Goal: Task Accomplishment & Management: Use online tool/utility

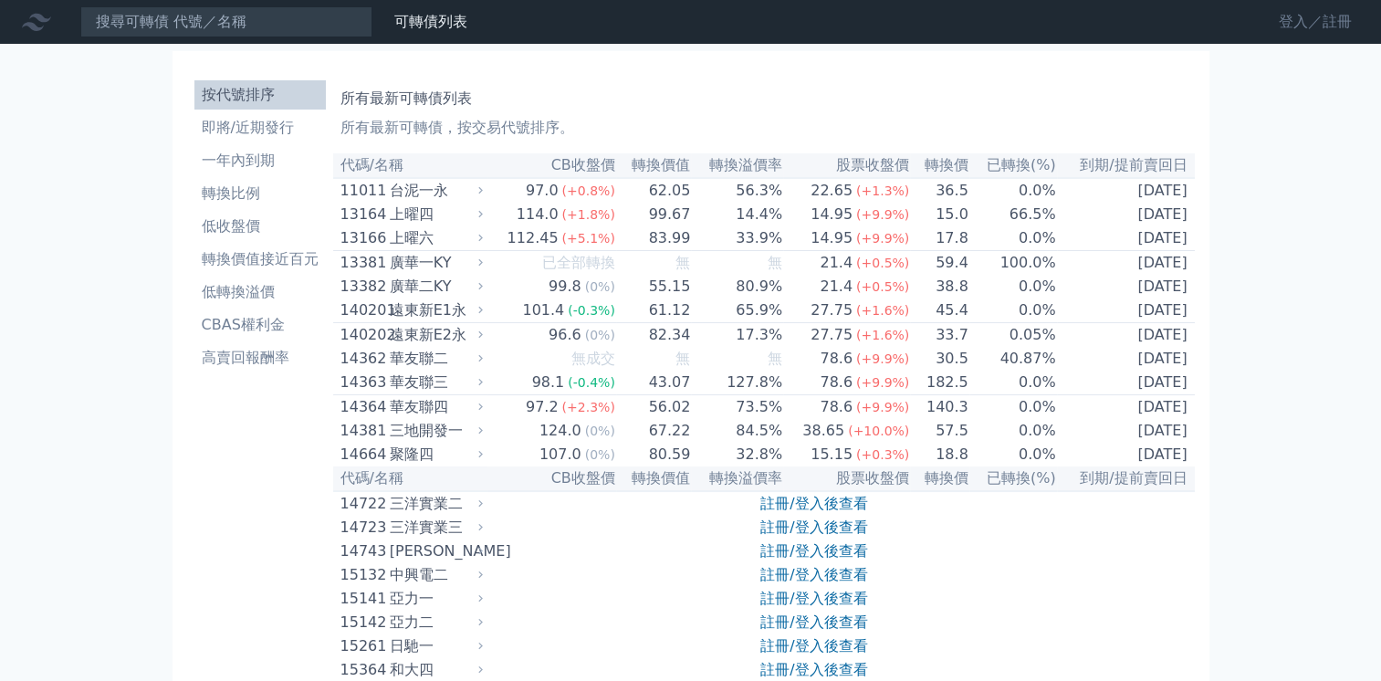
click at [1290, 24] on link "登入／註冊" at bounding box center [1316, 21] width 102 height 29
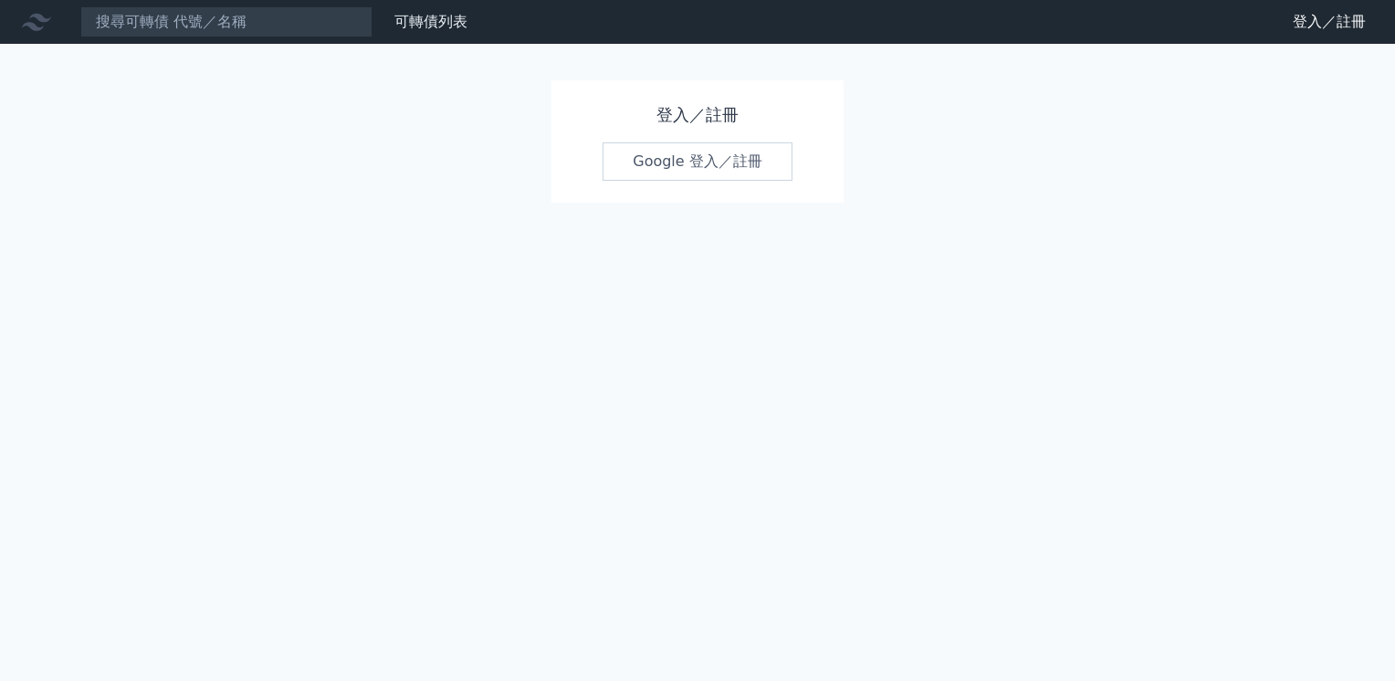
click at [671, 166] on link "Google 登入／註冊" at bounding box center [698, 161] width 190 height 38
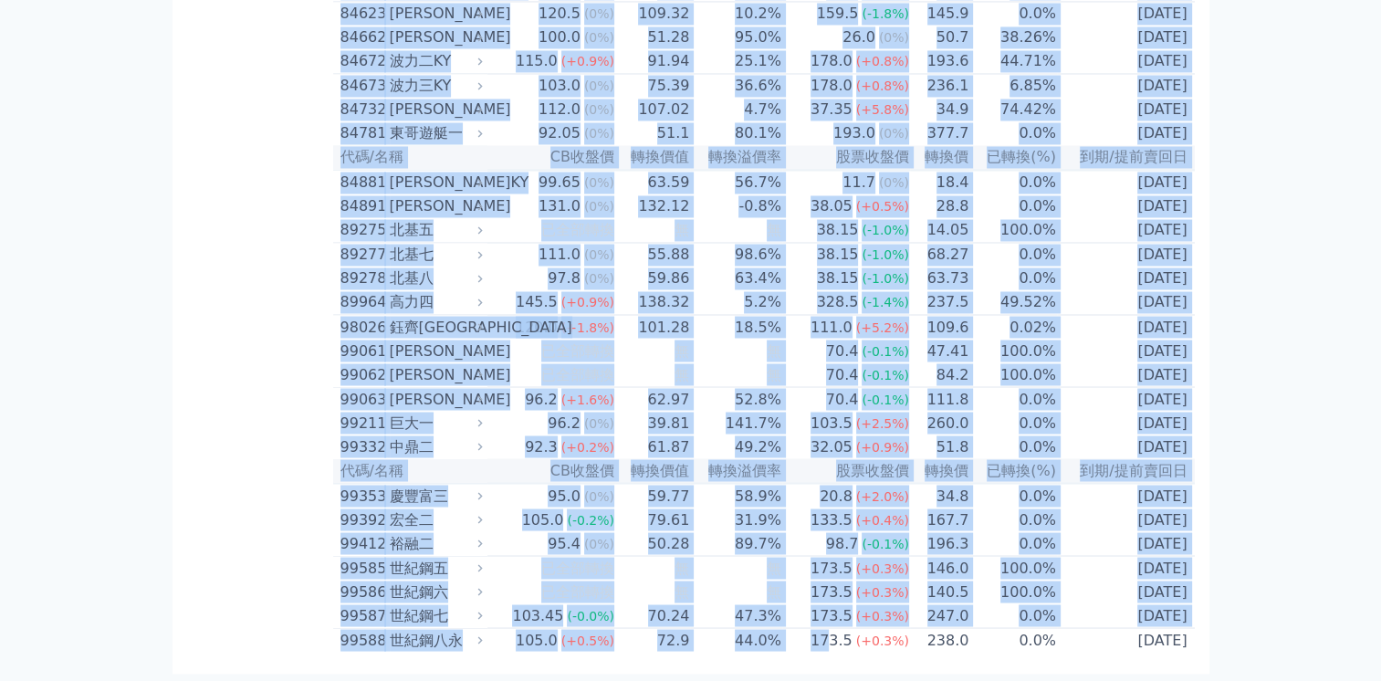
scroll to position [10796, 0]
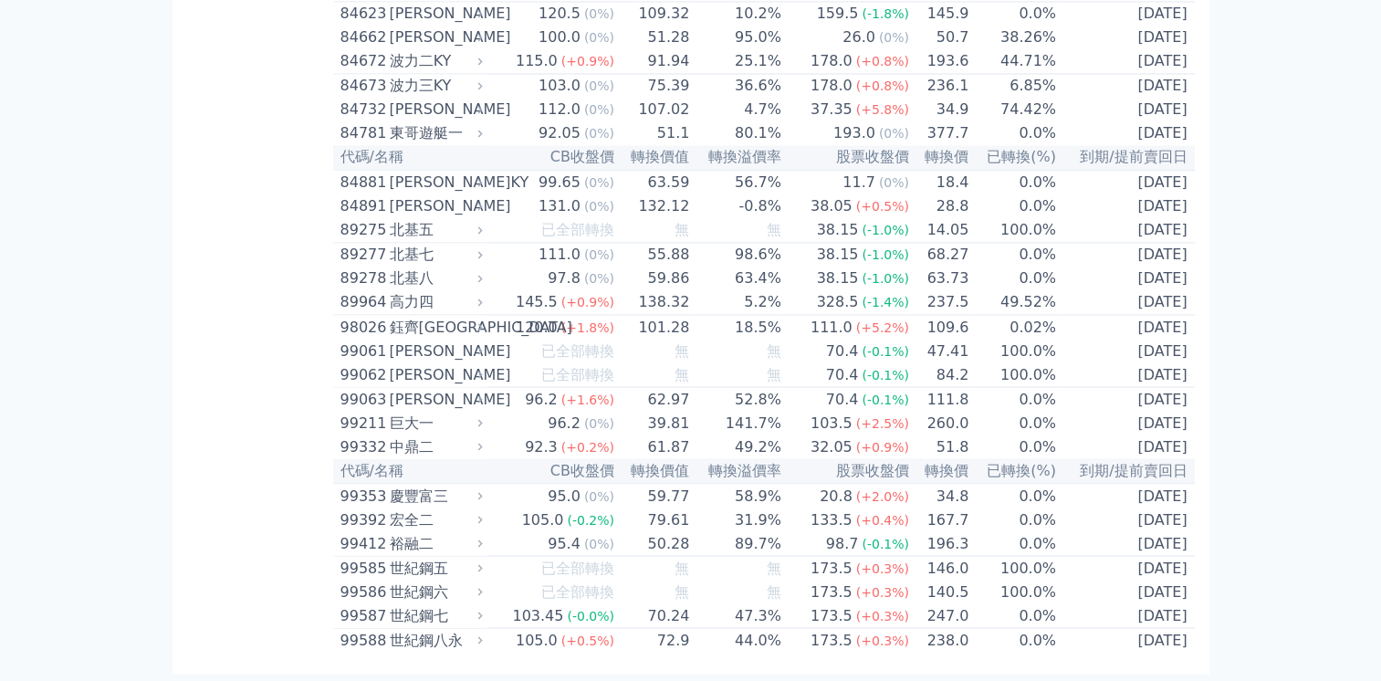
drag, startPoint x: 335, startPoint y: 163, endPoint x: 831, endPoint y: 718, distance: 744.3
copy table
